Goal: Information Seeking & Learning: Understand process/instructions

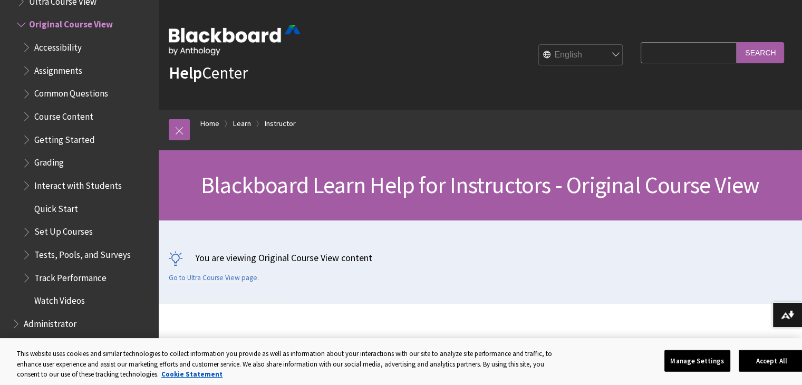
click at [664, 50] on input "Search Query" at bounding box center [689, 52] width 96 height 21
type input "how to allow additional attempt"
click at [737, 42] on input "Search" at bounding box center [760, 52] width 47 height 21
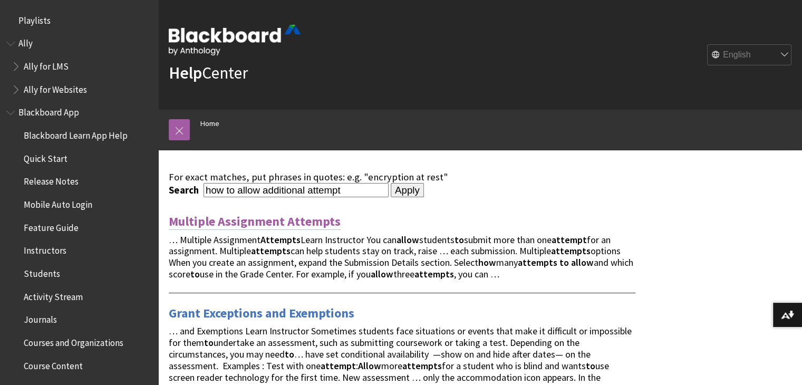
click at [265, 226] on link "Multiple Assignment Attempts" at bounding box center [255, 221] width 172 height 17
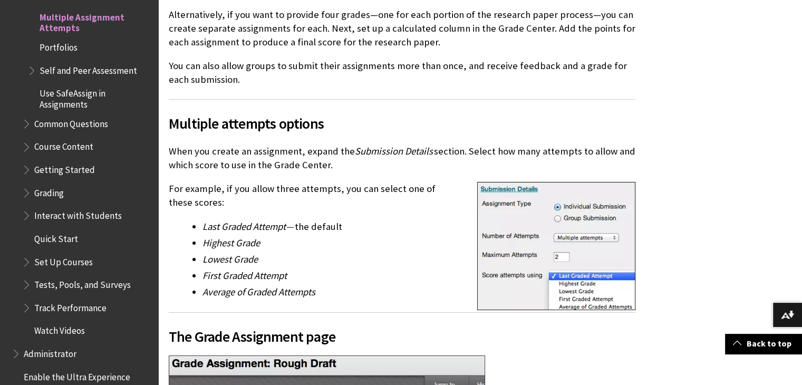
scroll to position [495, 0]
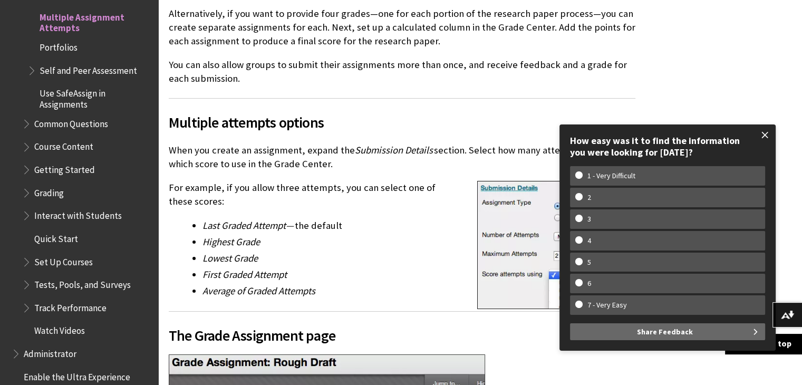
click at [768, 134] on span at bounding box center [765, 135] width 22 height 22
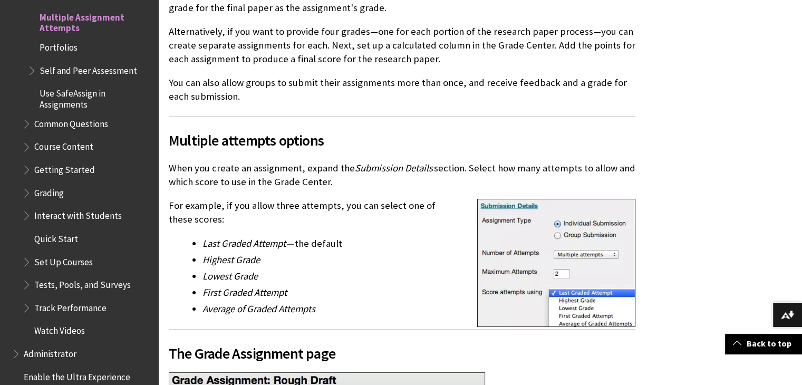
scroll to position [477, 0]
